Goal: Task Accomplishment & Management: Manage account settings

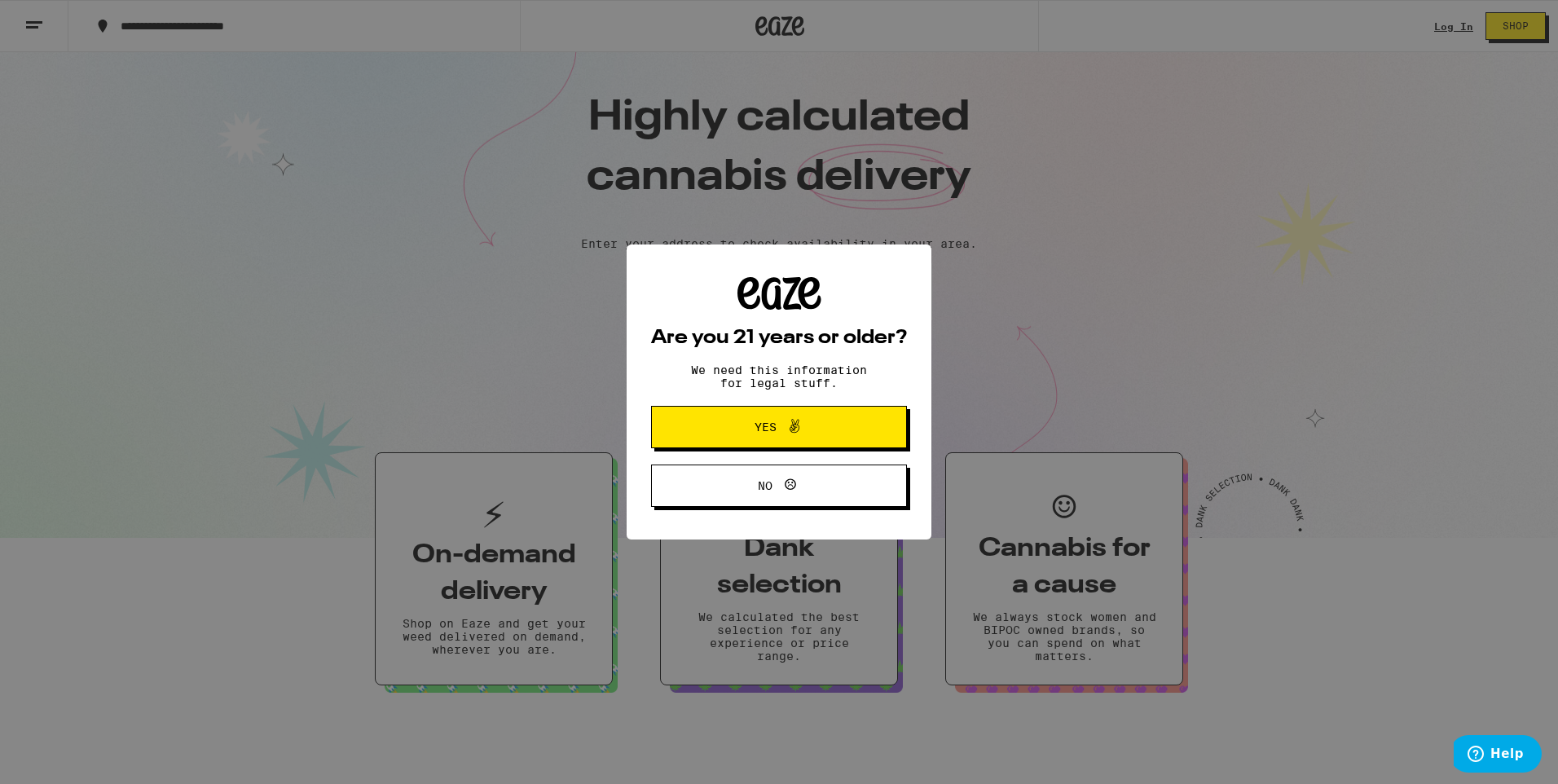
click at [798, 427] on icon at bounding box center [794, 425] width 19 height 19
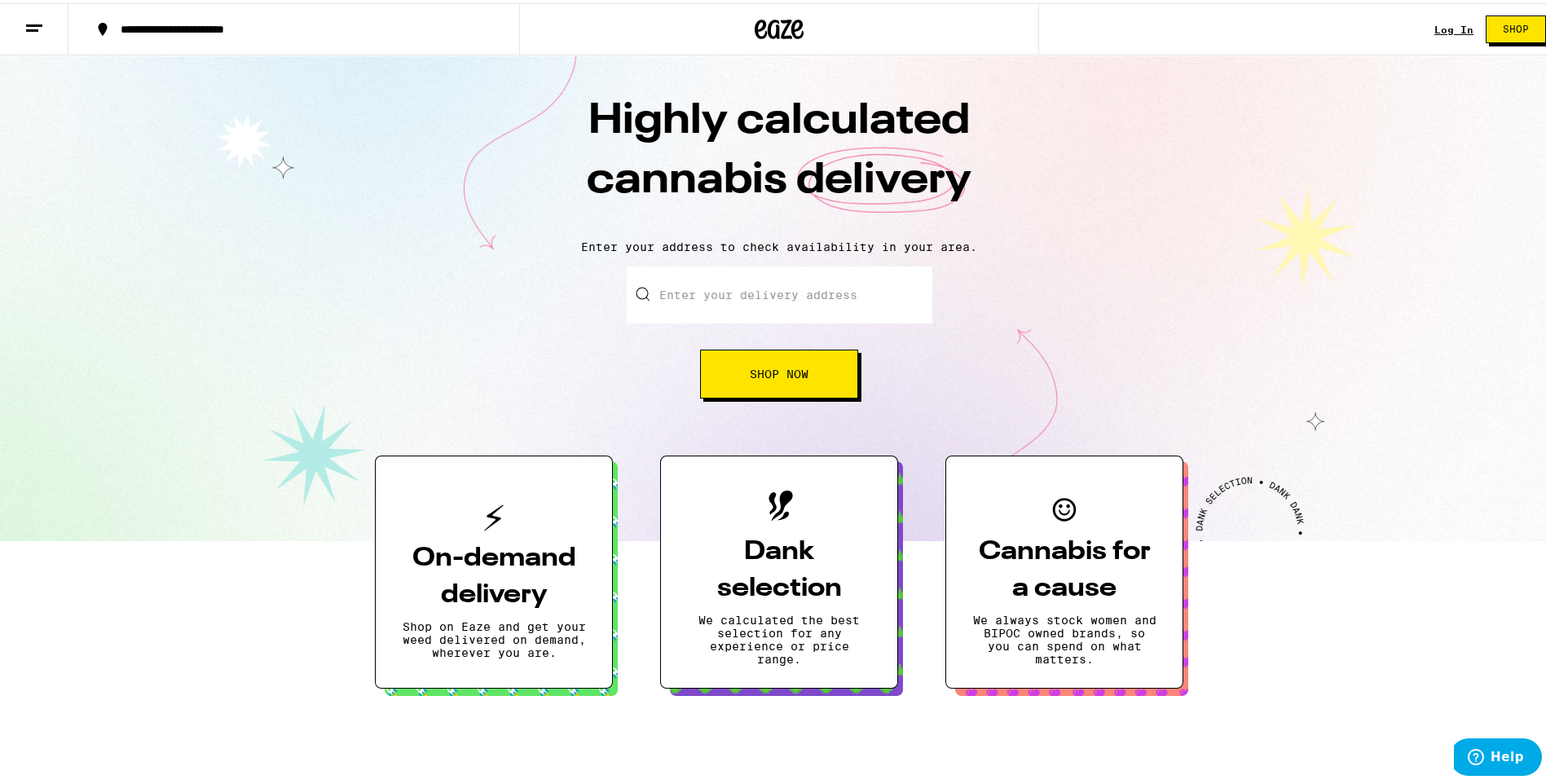
click at [835, 440] on div "On-demand delivery Shop on Eaze and get your weed delivered on demand, wherever…" at bounding box center [779, 552] width 809 height 266
click at [1442, 27] on div "Log In" at bounding box center [1454, 26] width 39 height 11
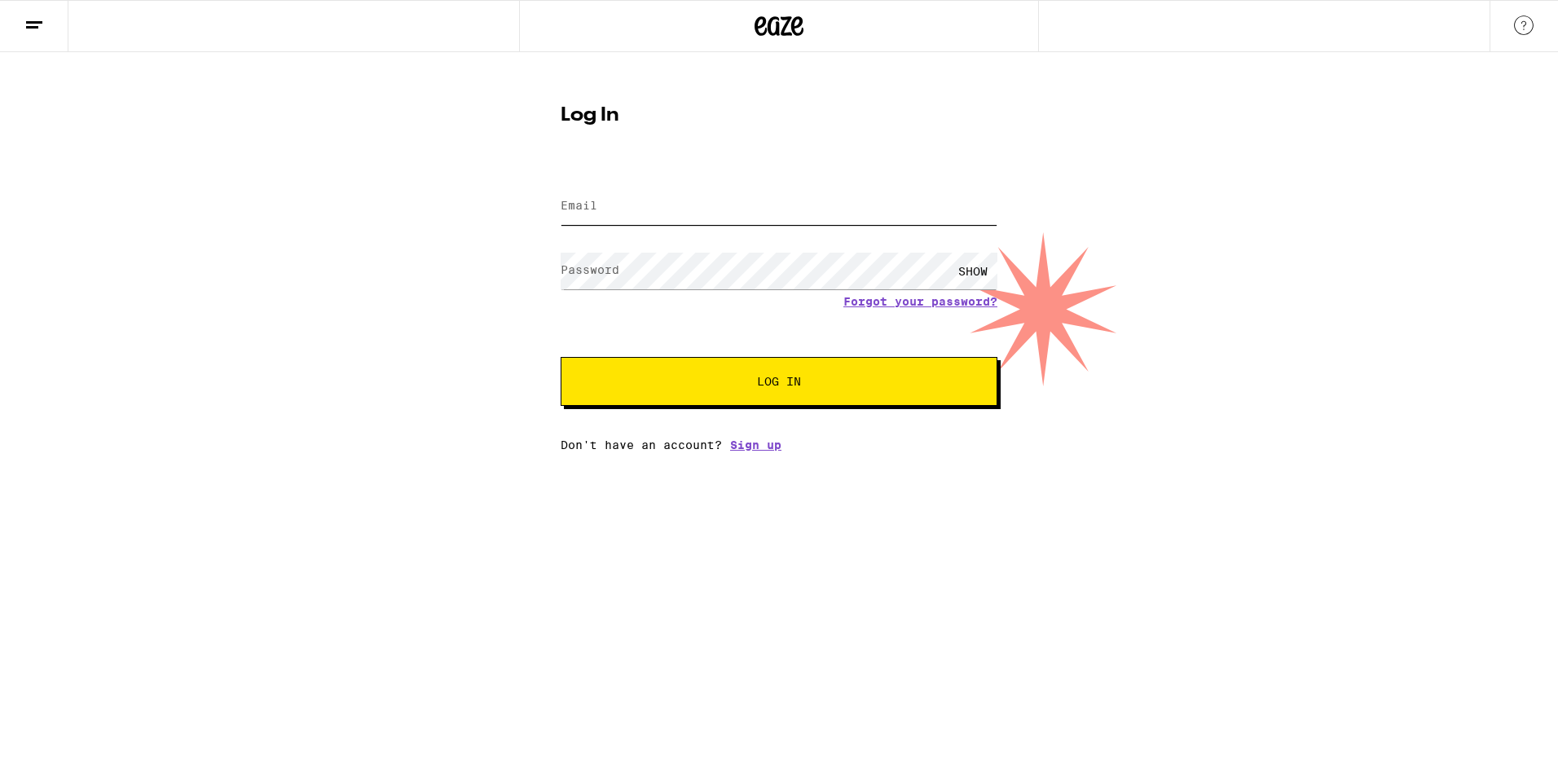
click at [771, 212] on input "Email" at bounding box center [779, 206] width 436 height 36
click at [765, 211] on input "Email" at bounding box center [779, 206] width 436 height 36
type input "[EMAIL_ADDRESS][DOMAIN_NAME]"
click at [856, 405] on button "Log In" at bounding box center [779, 381] width 436 height 49
click at [878, 380] on span "Log In" at bounding box center [779, 381] width 304 height 11
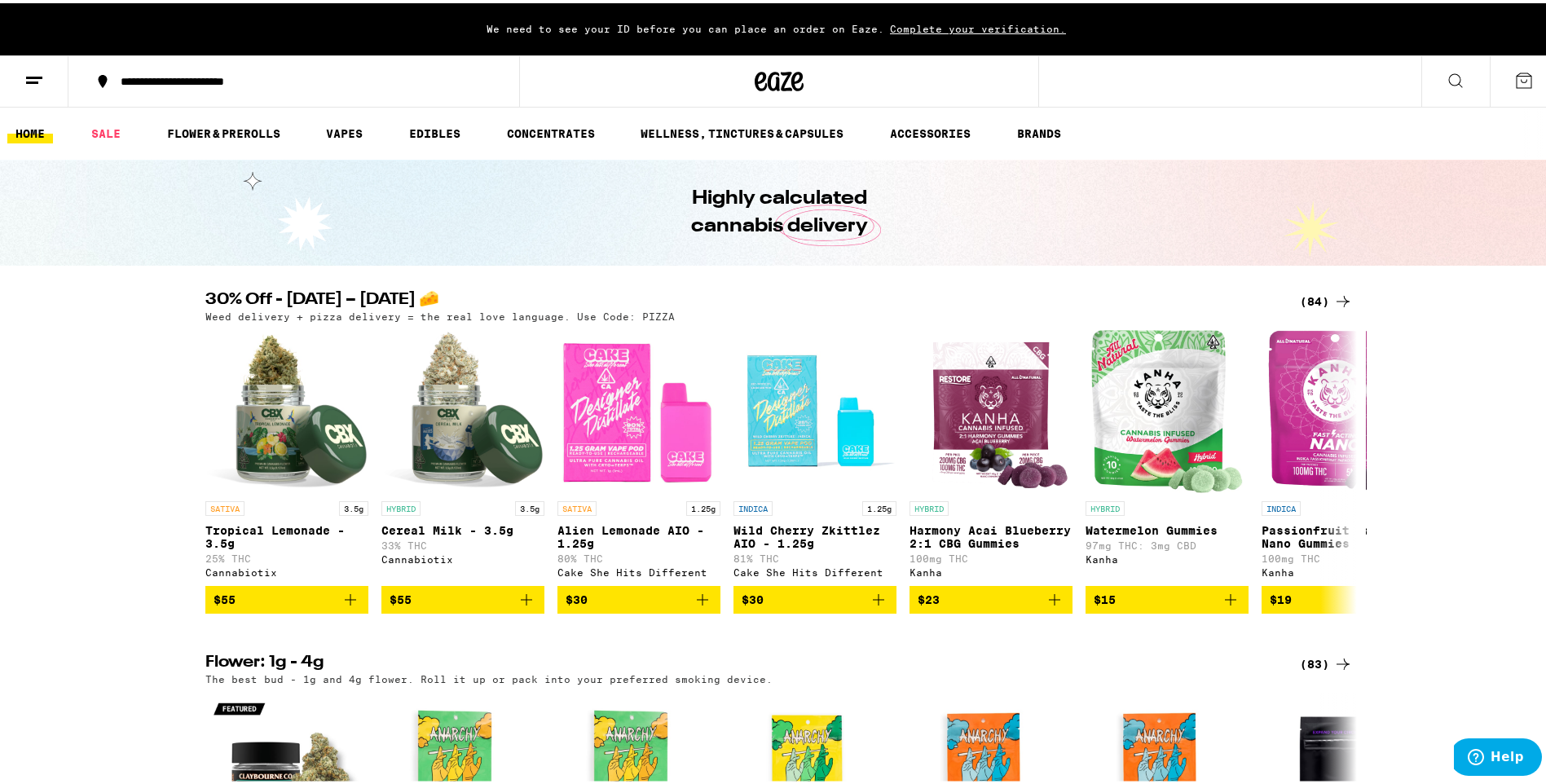
click at [42, 77] on icon at bounding box center [34, 77] width 19 height 19
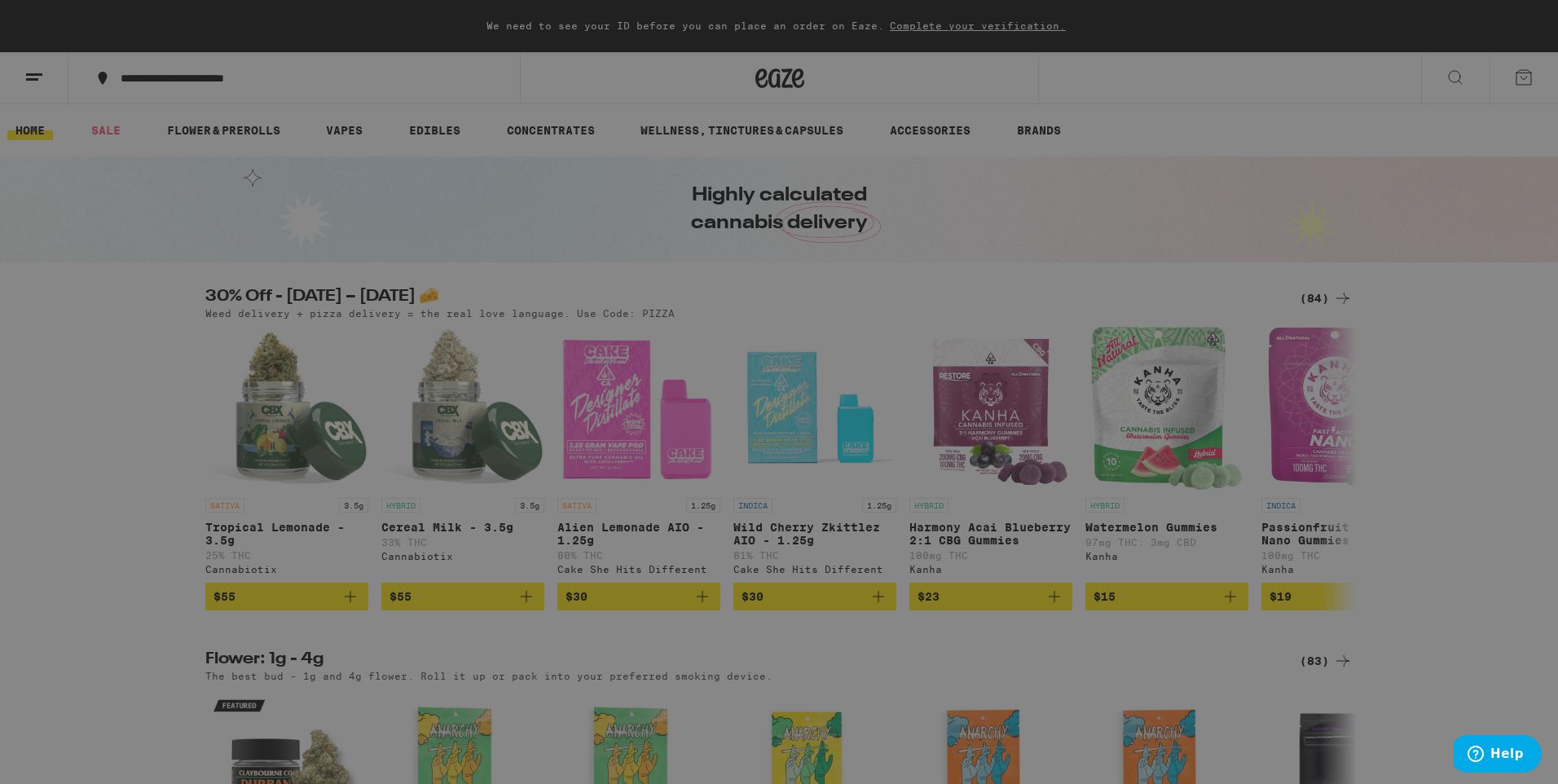
click at [134, 523] on link "Account" at bounding box center [226, 526] width 286 height 19
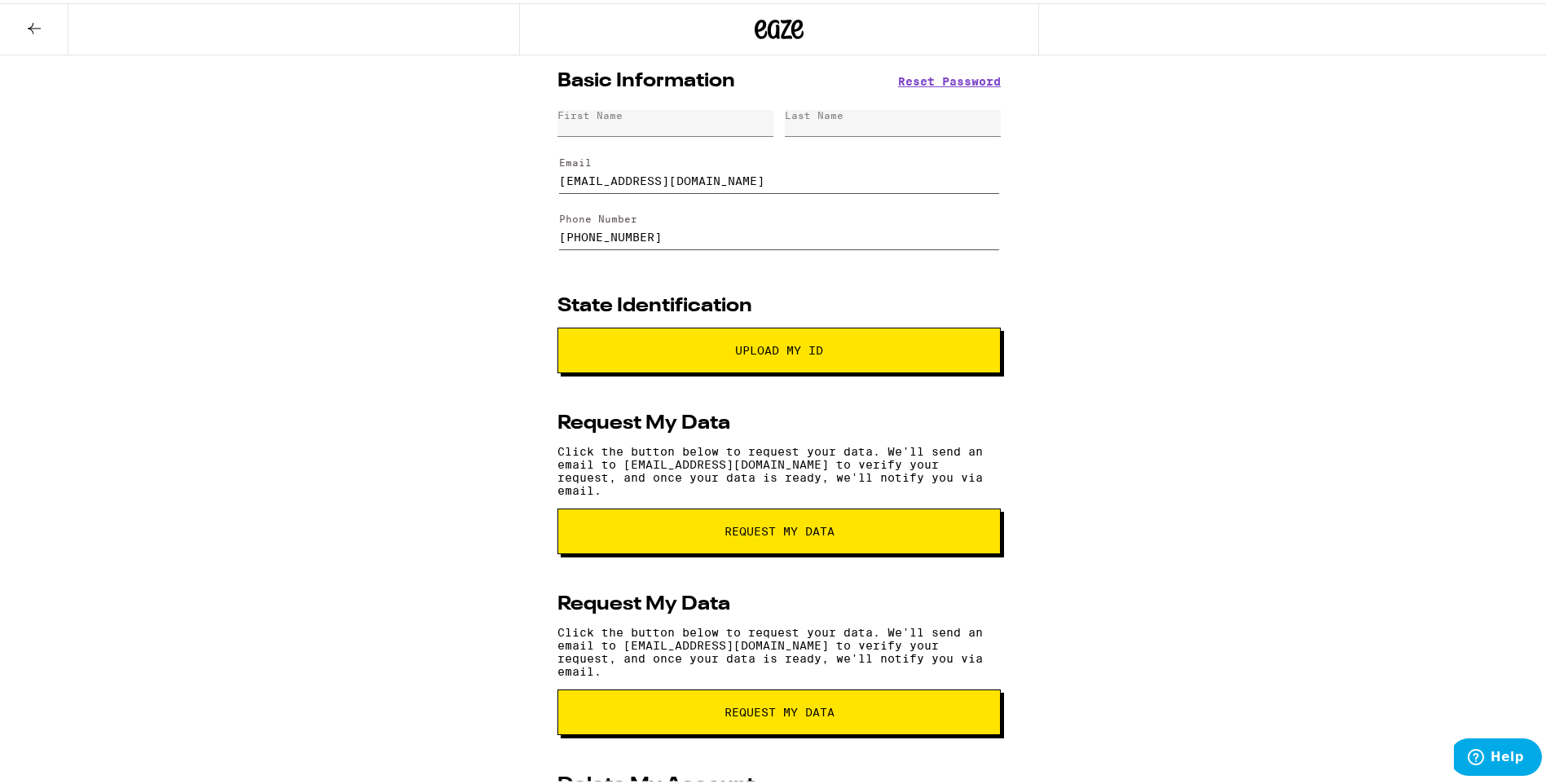
click at [134, 522] on div "Basic Information Reset Password First Name Last Name Email [EMAIL_ADDRESS][DOM…" at bounding box center [779, 509] width 1558 height 914
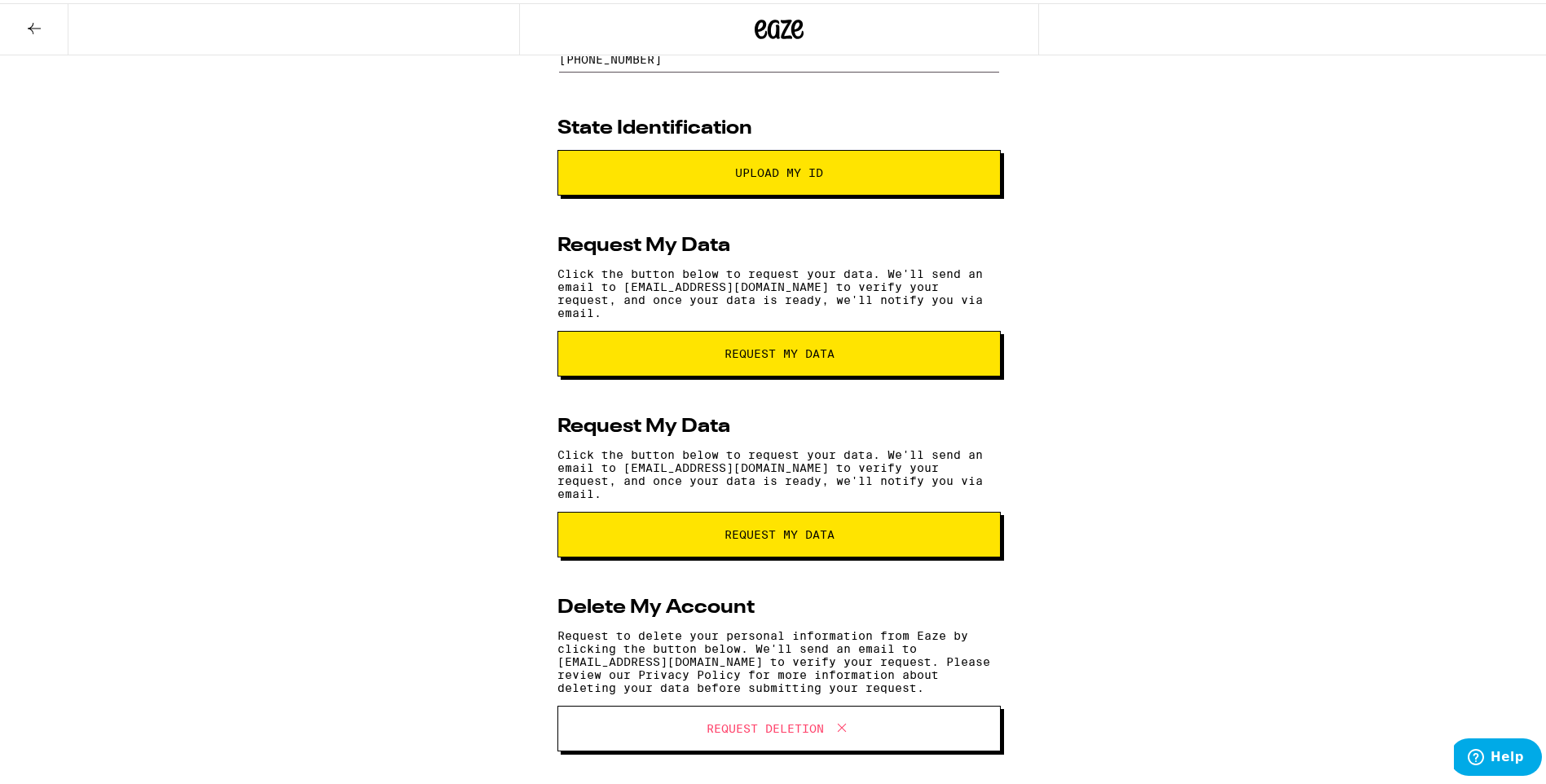
click at [789, 525] on span "request my data" at bounding box center [780, 530] width 110 height 11
